Goal: Task Accomplishment & Management: Use online tool/utility

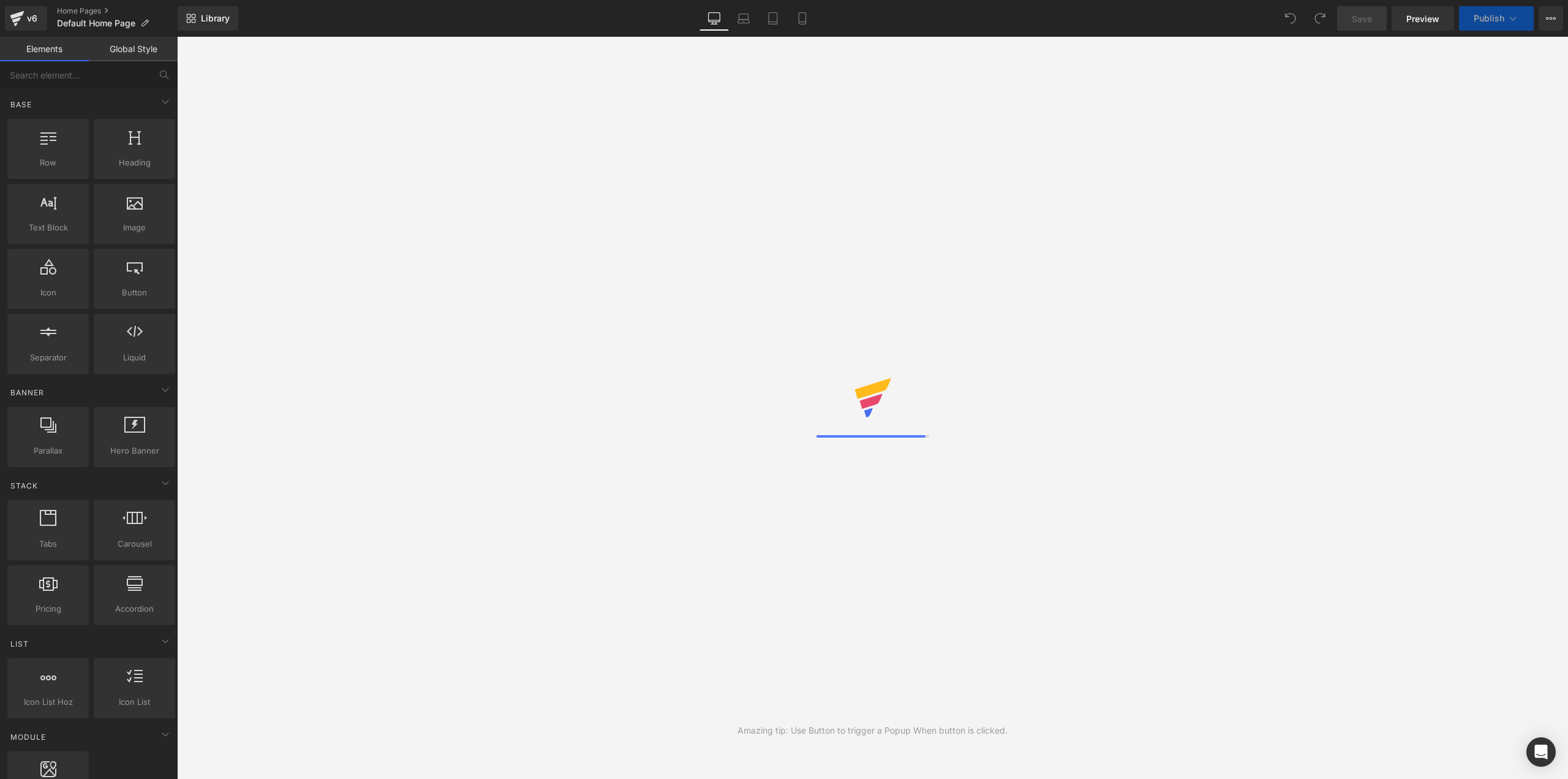
scroll to position [15, 1373]
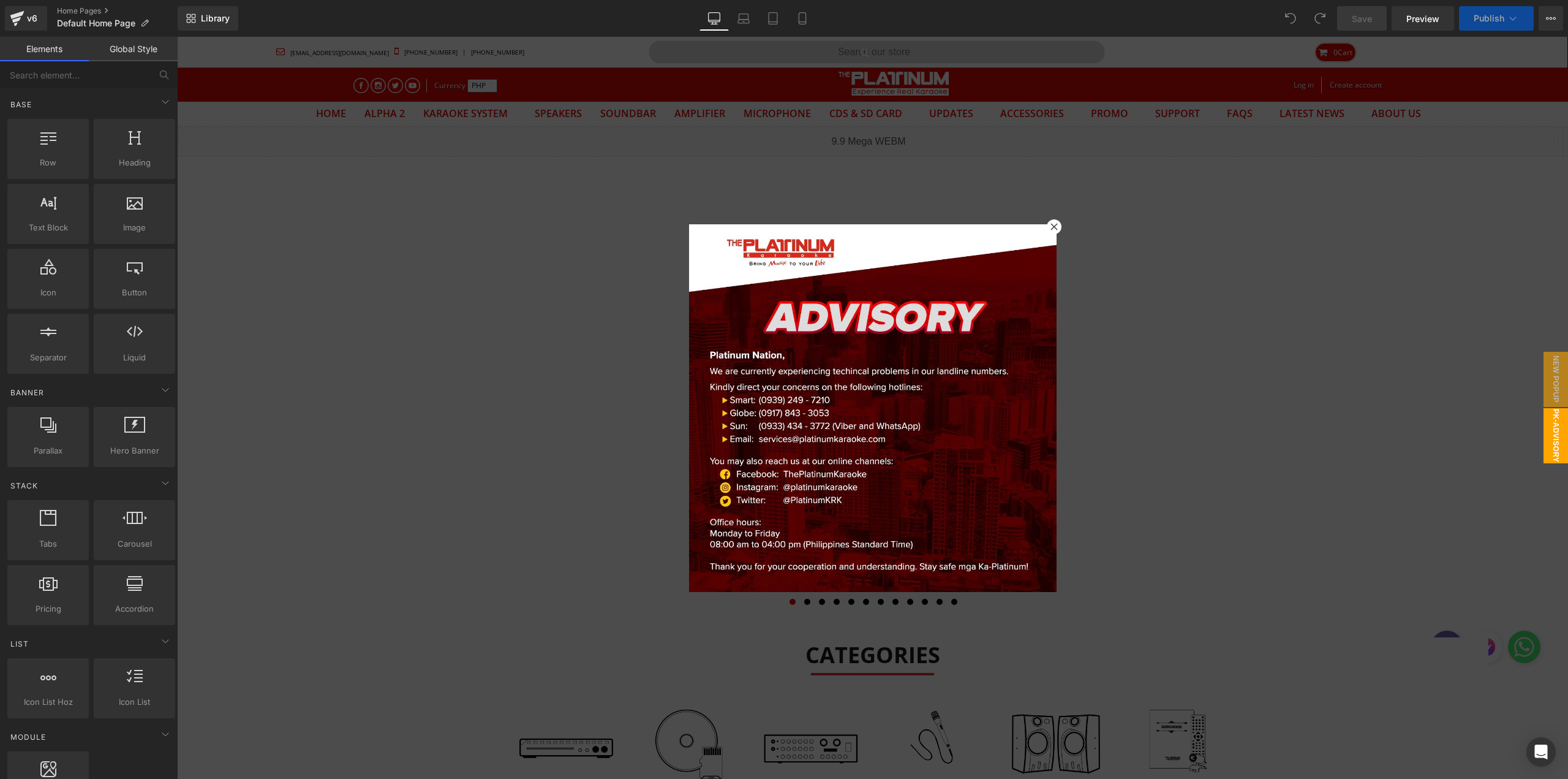
click at [1050, 225] on icon at bounding box center [1054, 227] width 7 height 7
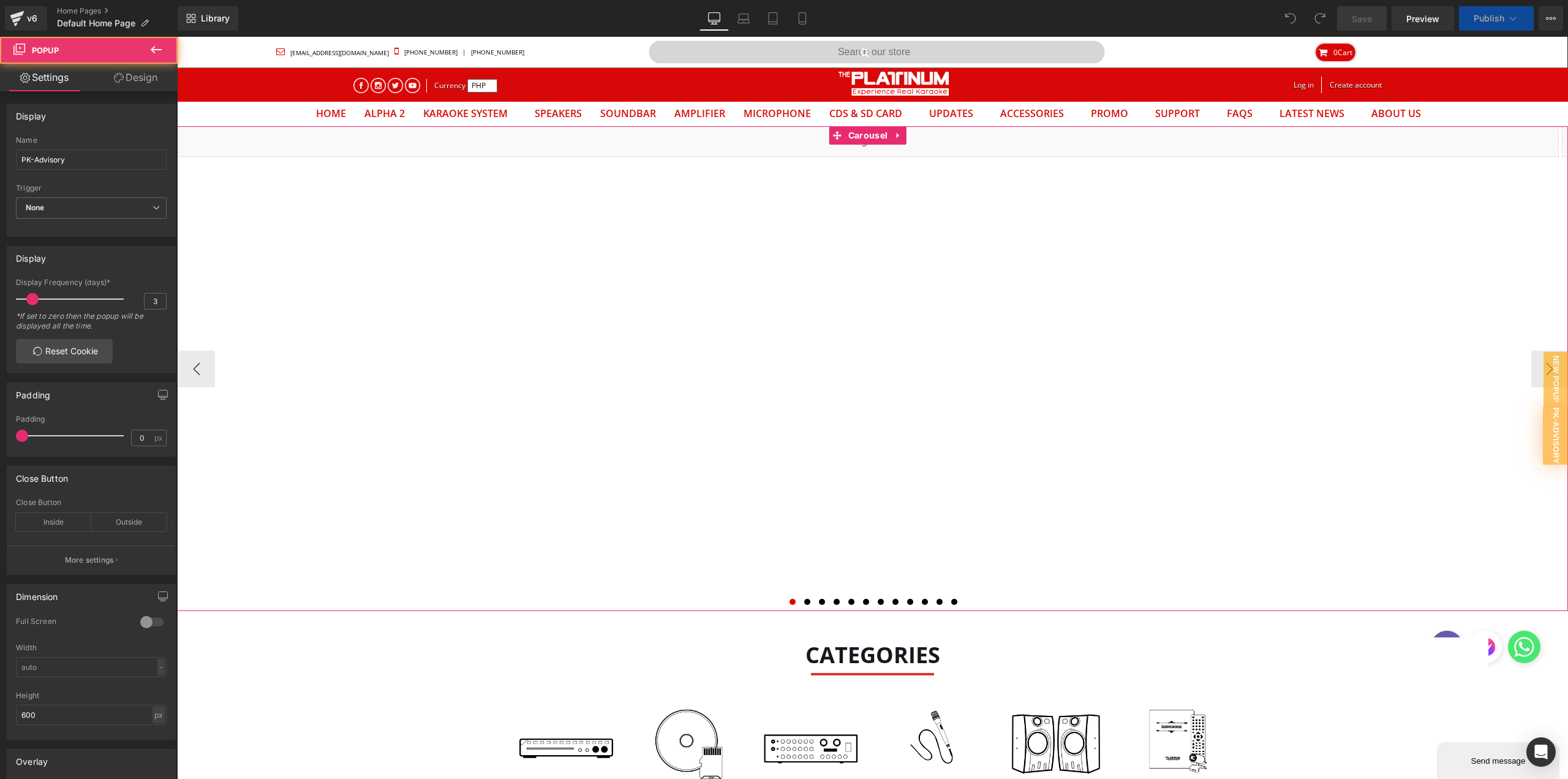
scroll to position [0, 0]
click at [863, 142] on span "Carousel" at bounding box center [868, 135] width 46 height 18
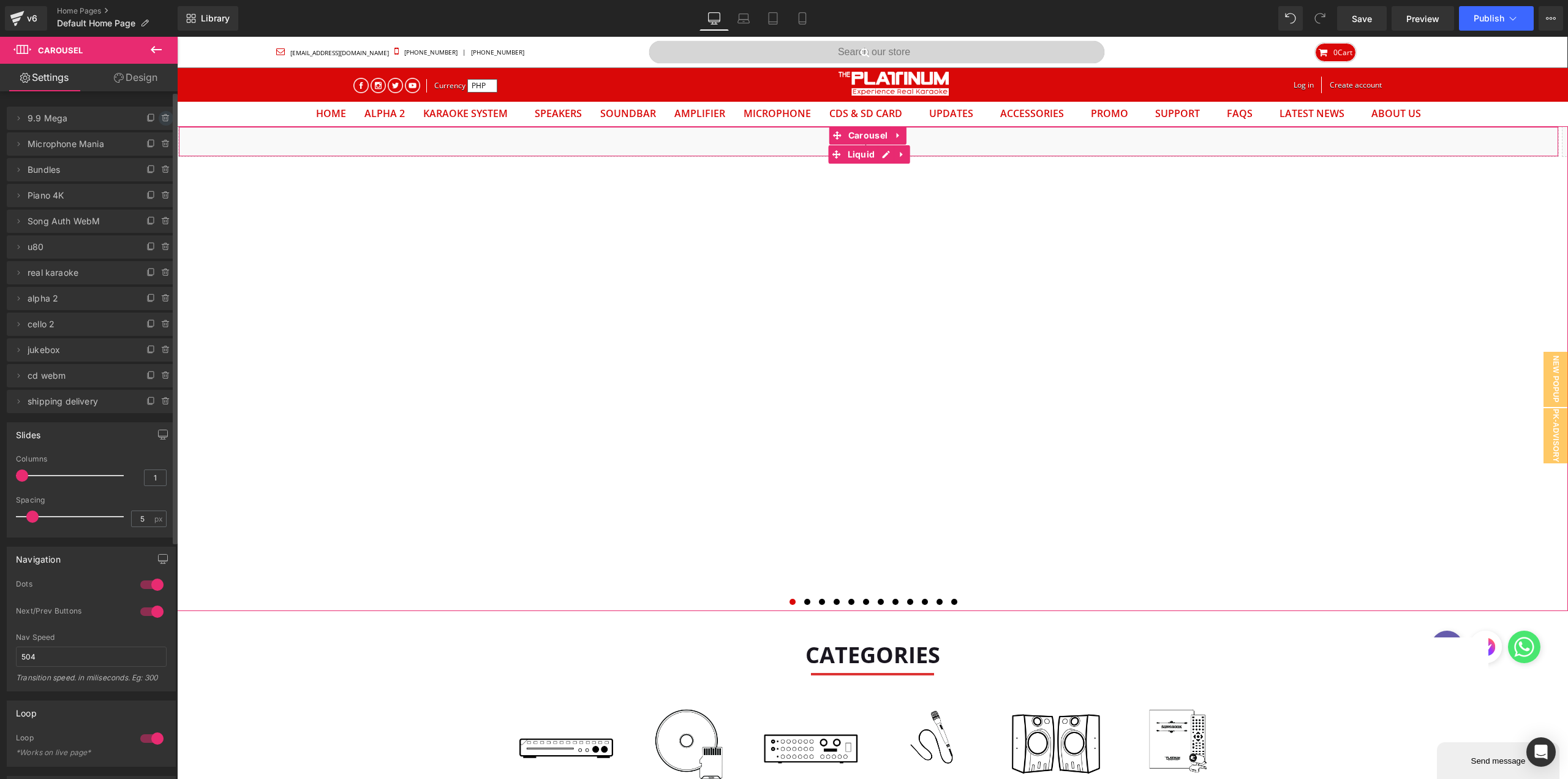
click at [166, 119] on icon at bounding box center [166, 118] width 0 height 3
click at [156, 121] on button "Delete" at bounding box center [153, 119] width 39 height 16
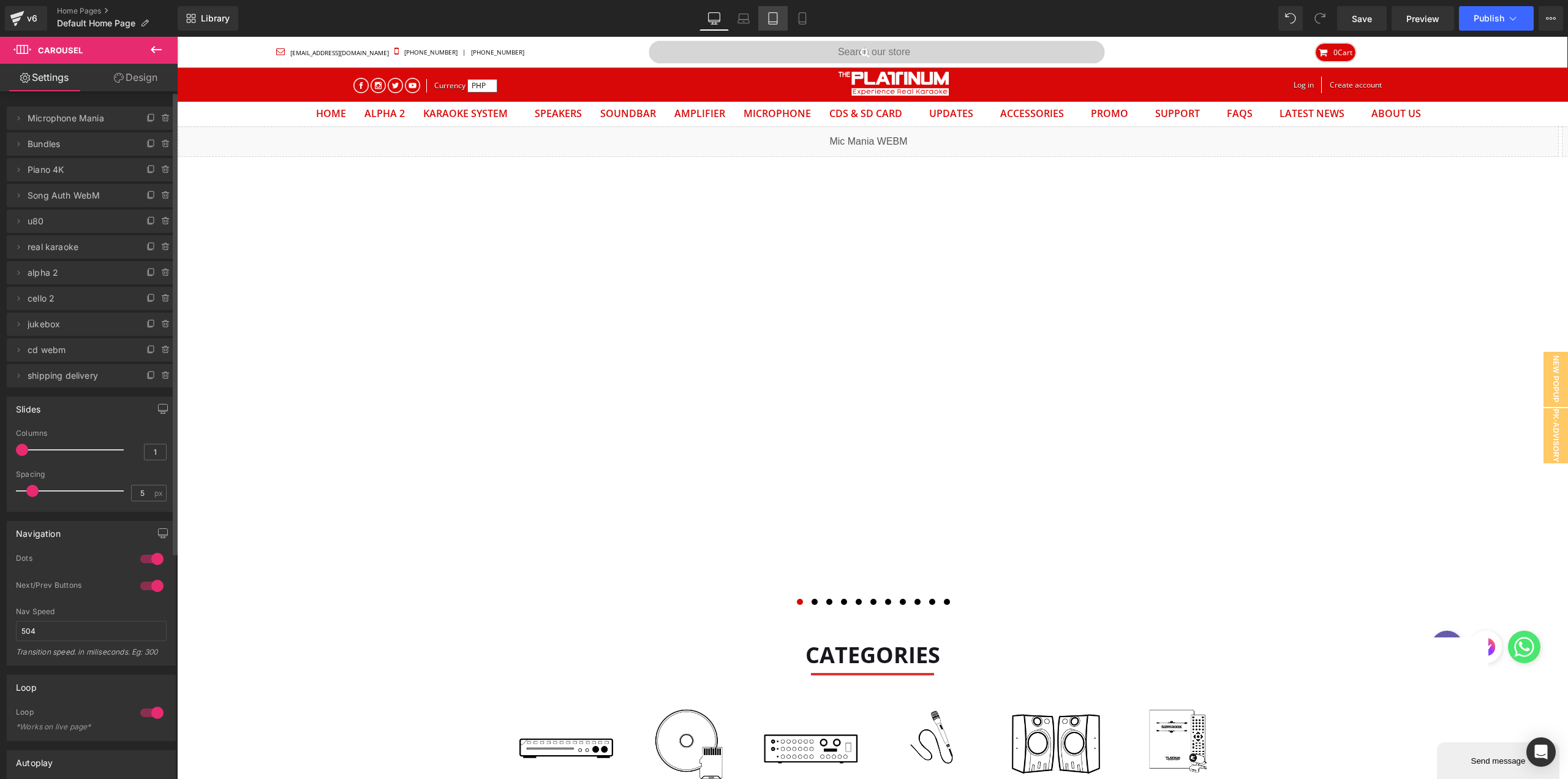
click at [777, 25] on link "Tablet" at bounding box center [773, 18] width 29 height 25
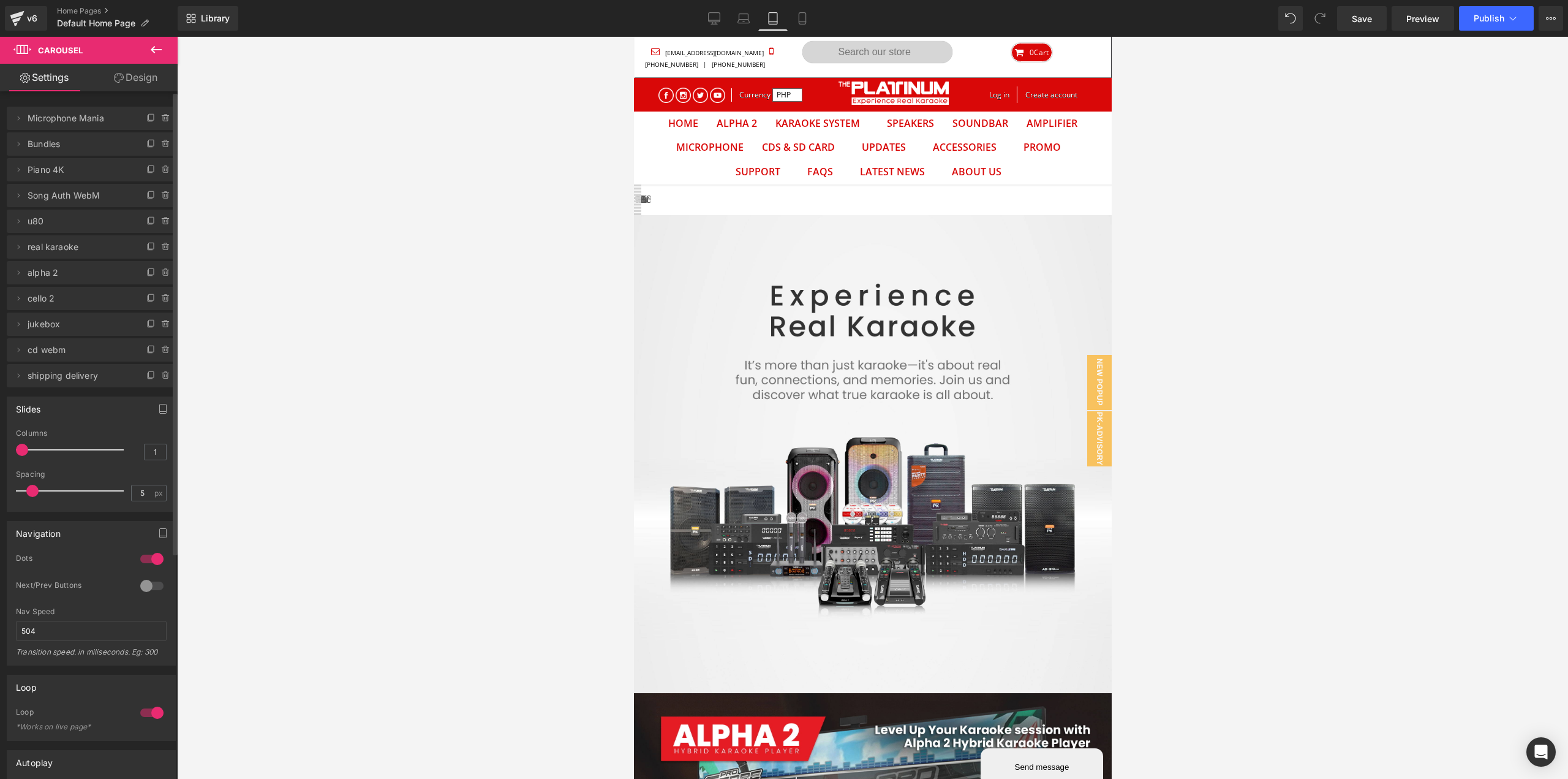
scroll to position [63, 460]
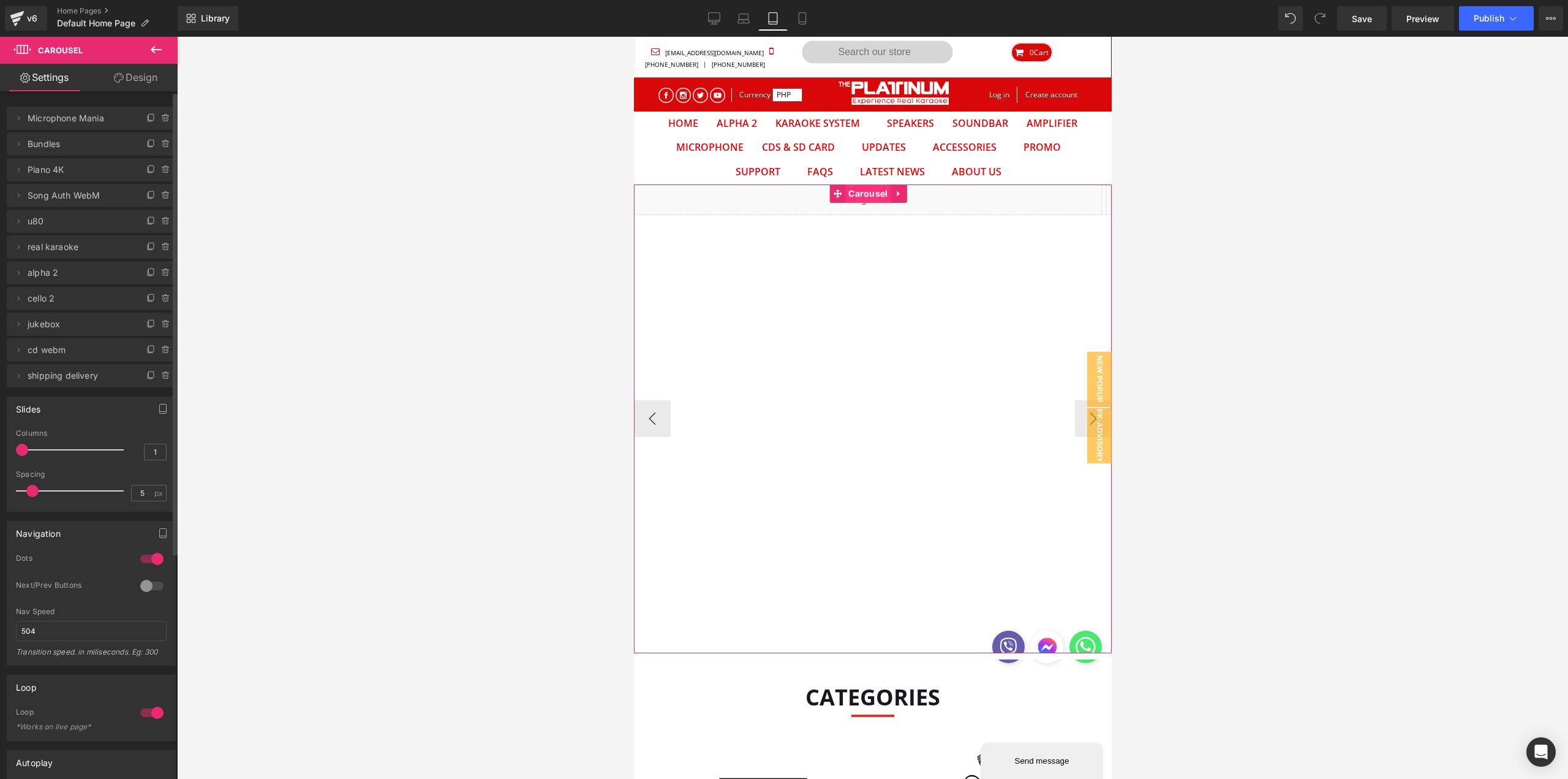
click at [879, 195] on span "Carousel" at bounding box center [867, 193] width 46 height 18
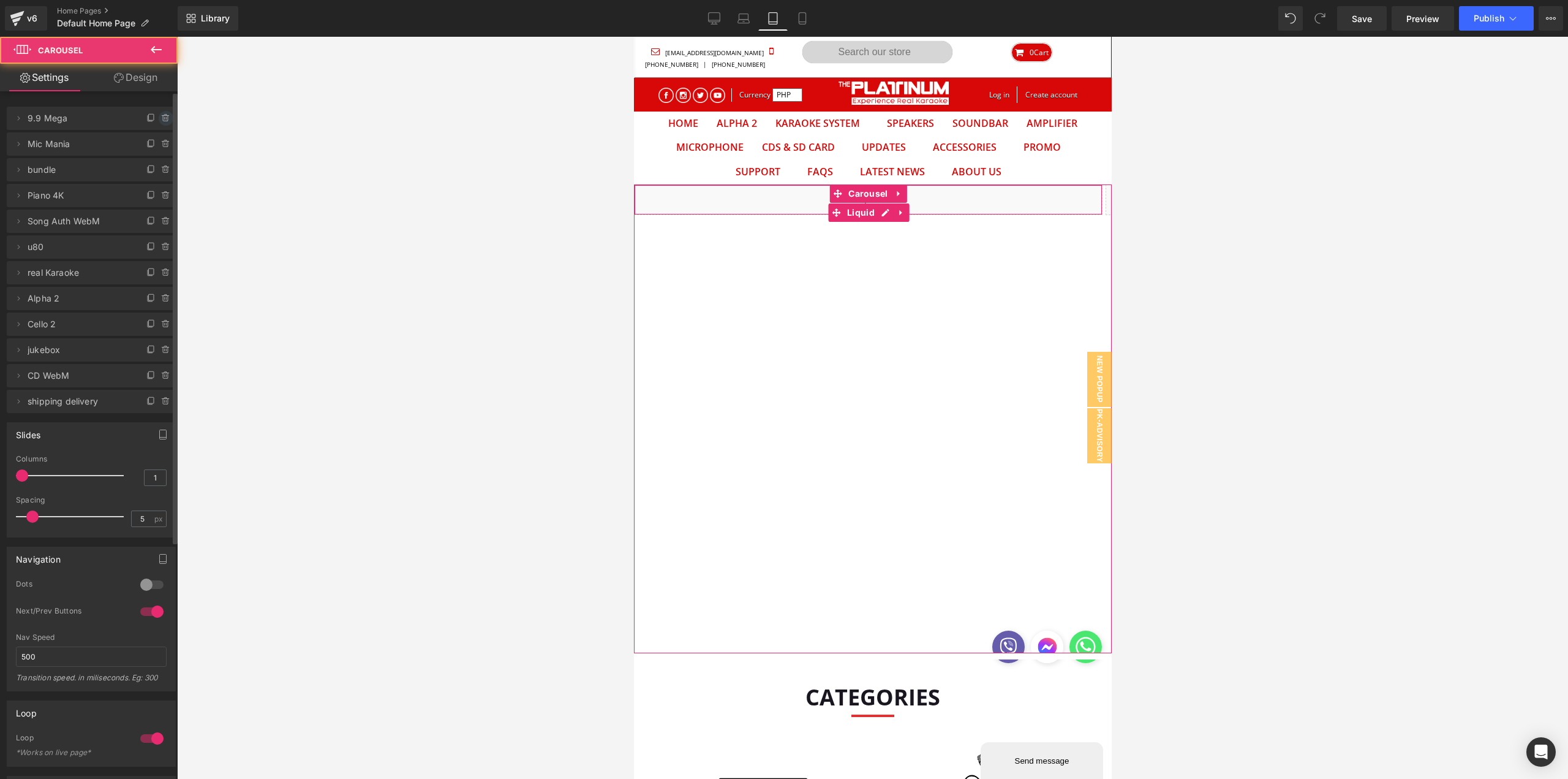
click at [163, 116] on icon at bounding box center [165, 118] width 10 height 10
click at [160, 119] on button "Delete" at bounding box center [153, 119] width 39 height 16
